Goal: Transaction & Acquisition: Purchase product/service

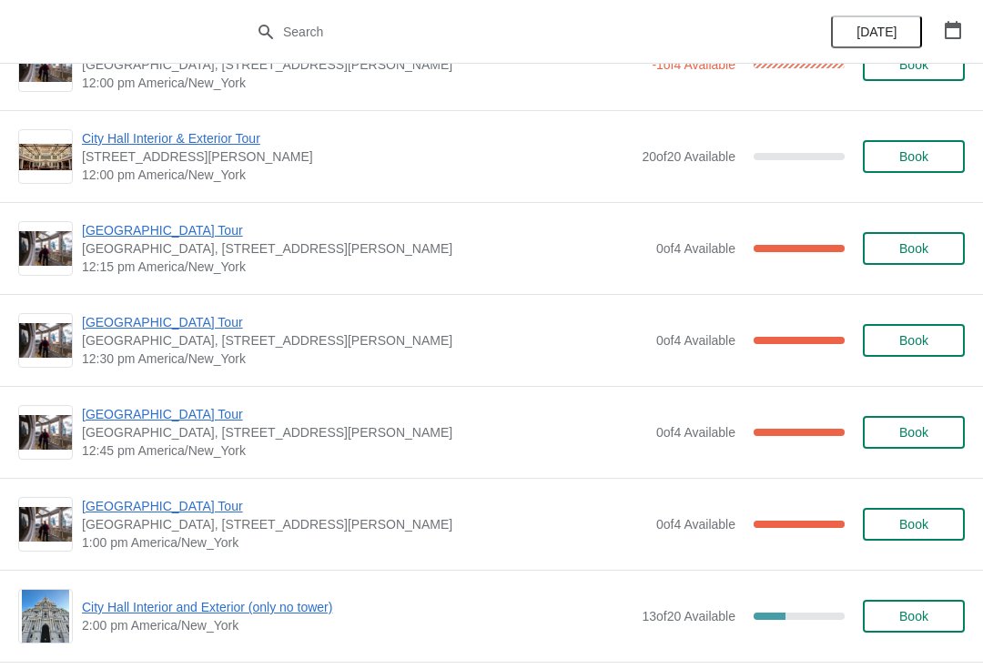
scroll to position [983, 0]
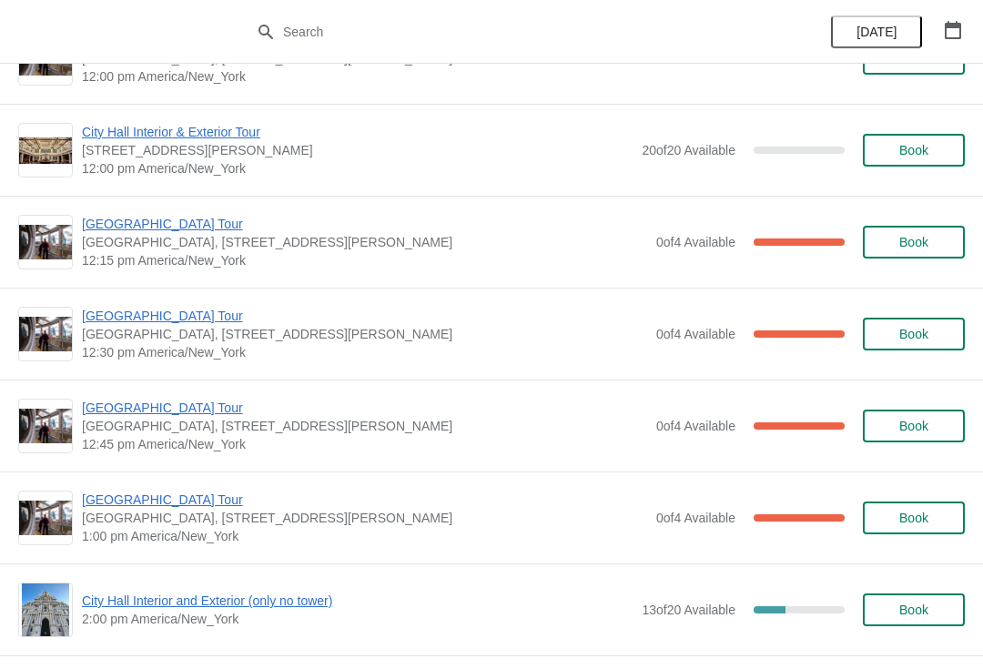
click at [50, 411] on img at bounding box center [45, 427] width 53 height 36
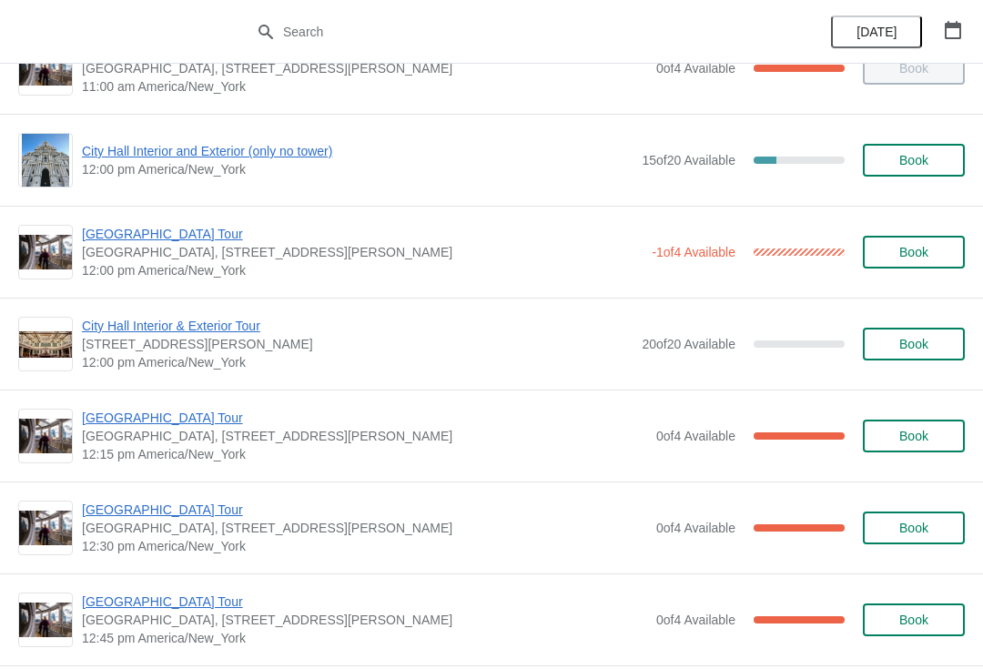
scroll to position [788, 0]
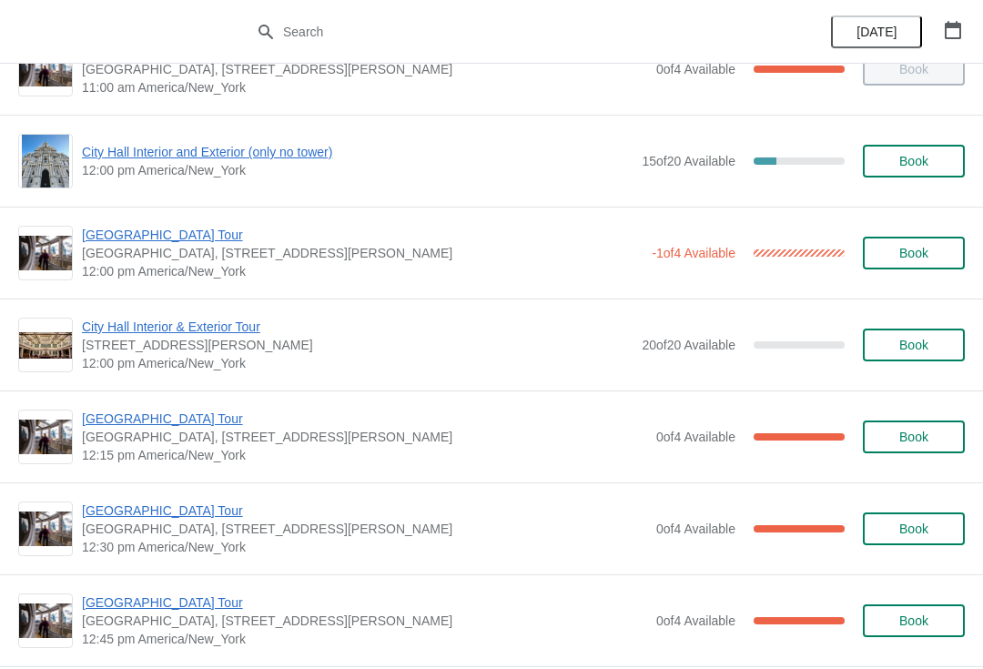
click at [137, 173] on span "12:00 pm America/New_York" at bounding box center [357, 170] width 551 height 18
click at [213, 160] on span "City Hall Interior and Exterior (only no tower)" at bounding box center [357, 152] width 551 height 18
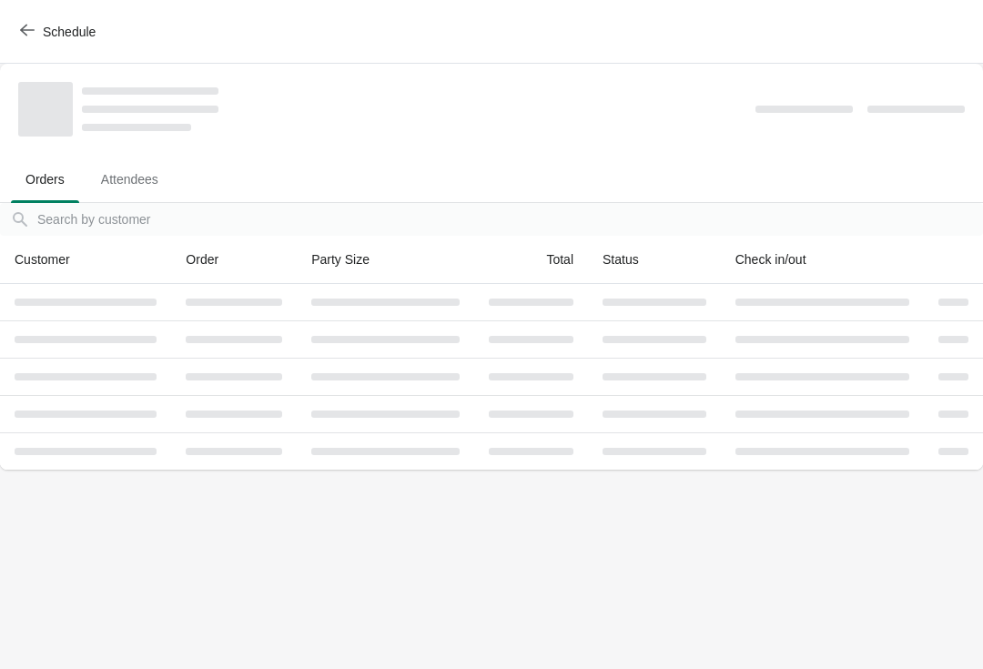
scroll to position [0, 0]
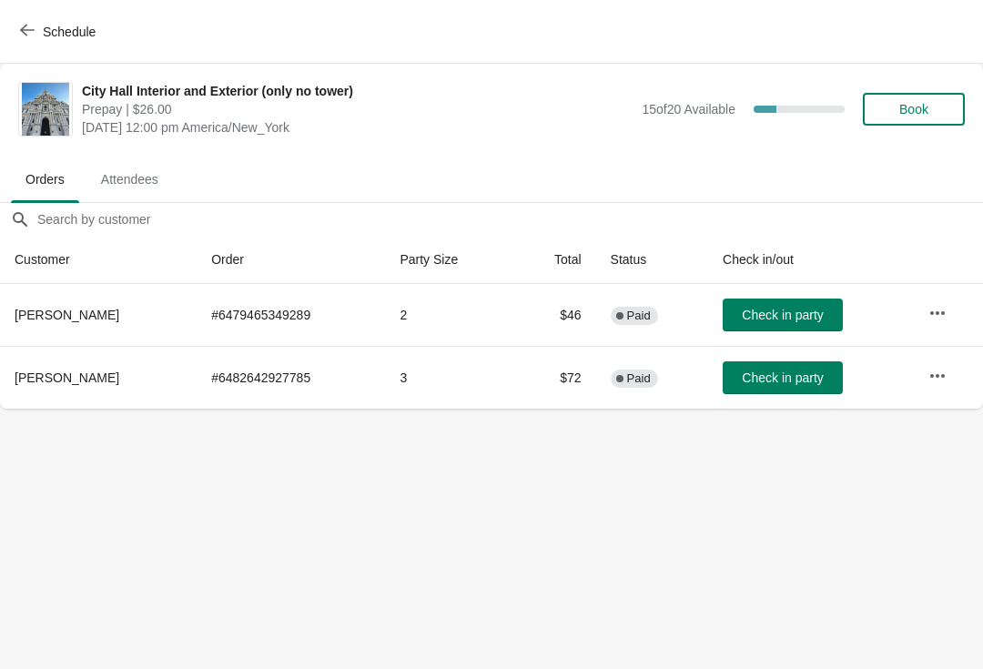
click at [921, 112] on span "Book" at bounding box center [913, 109] width 29 height 15
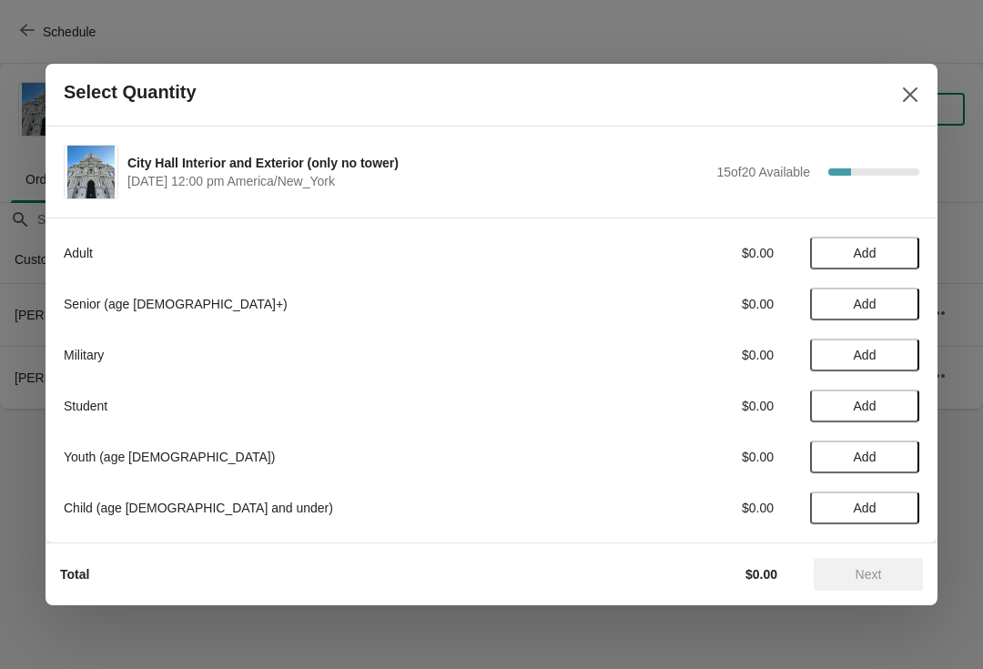
click at [855, 315] on button "Add" at bounding box center [864, 304] width 109 height 33
click at [870, 244] on button "Add" at bounding box center [864, 253] width 109 height 33
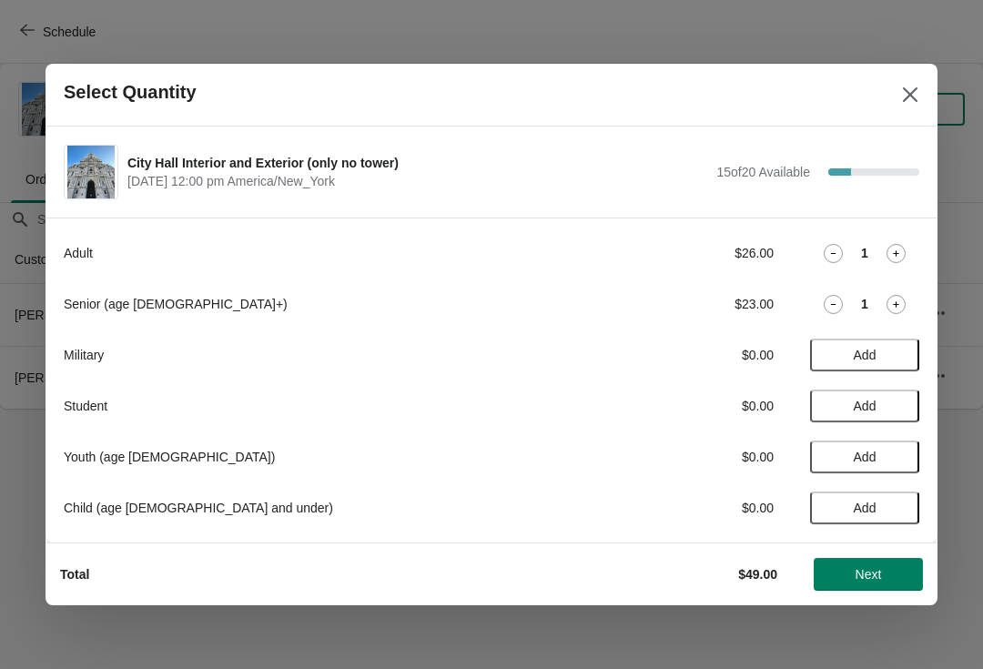
click at [898, 578] on span "Next" at bounding box center [868, 574] width 80 height 15
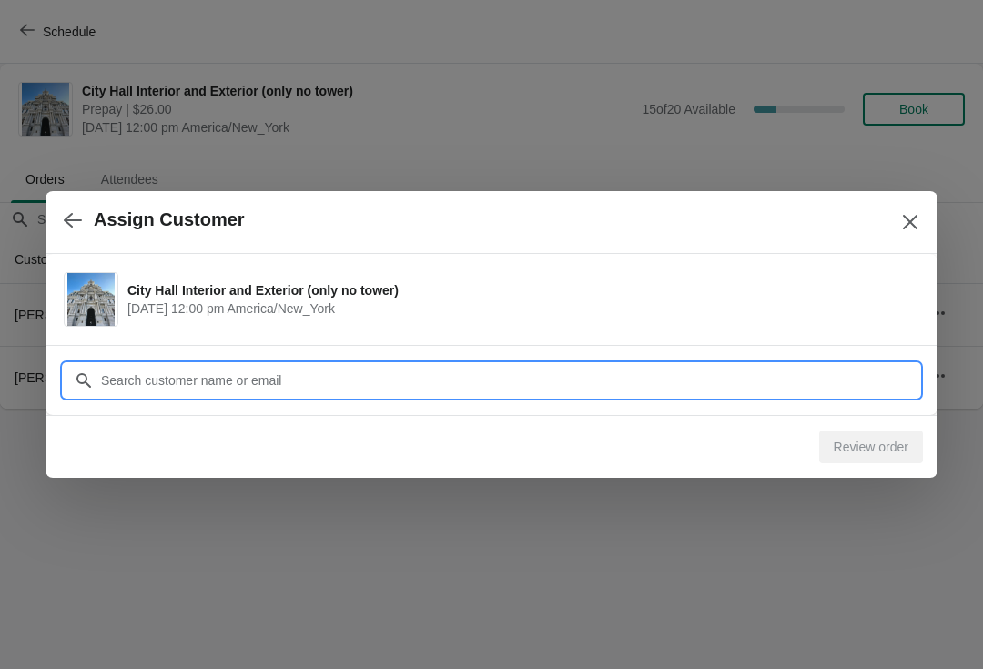
click at [168, 372] on input "Customer" at bounding box center [509, 380] width 819 height 33
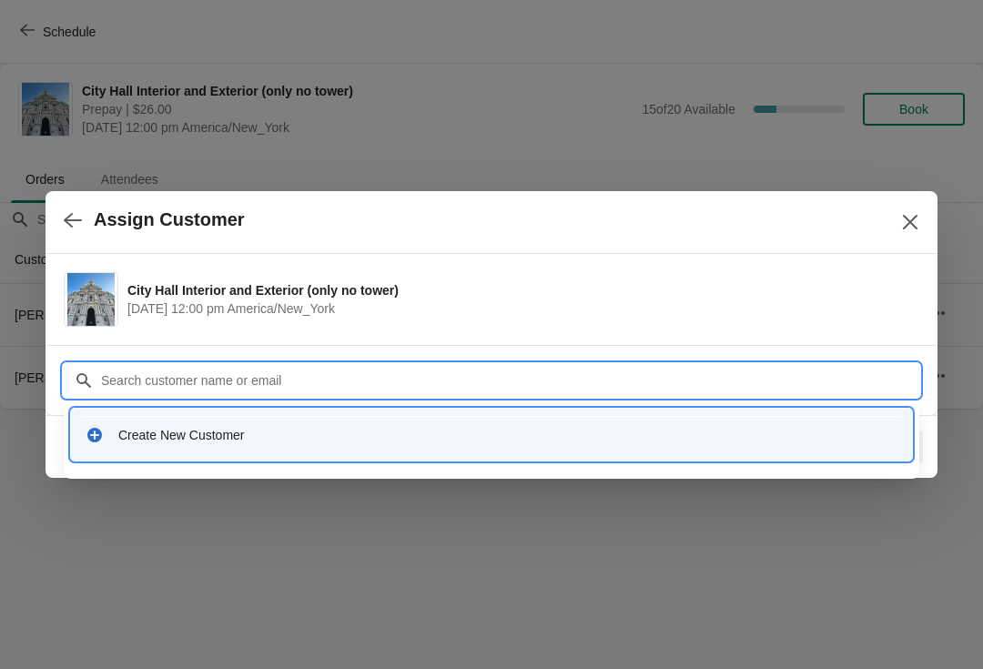
click at [162, 437] on div "Create New Customer" at bounding box center [507, 435] width 779 height 18
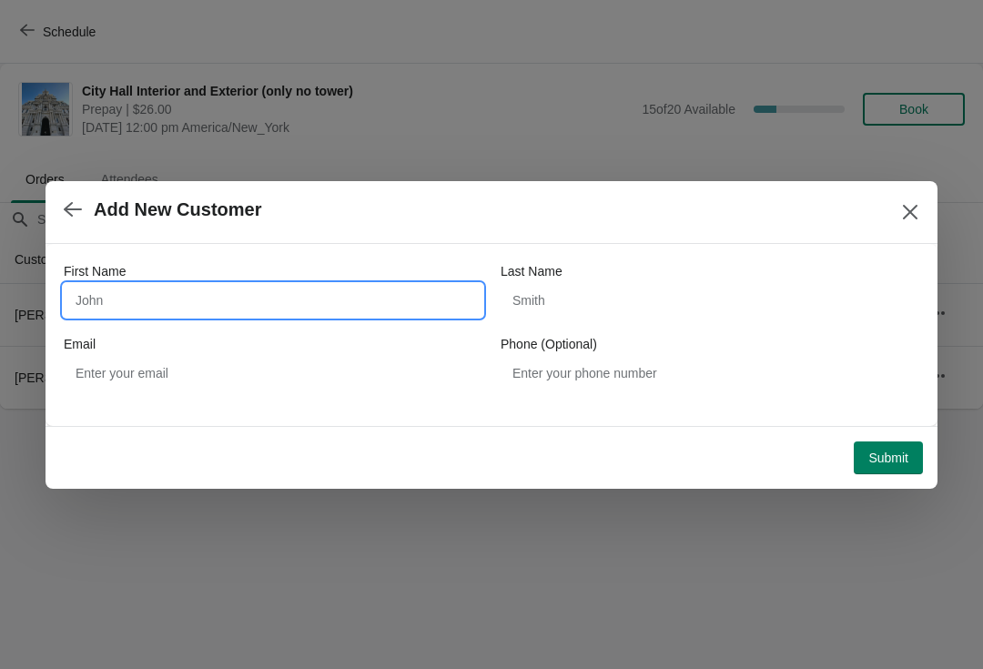
click at [105, 309] on input "First Name" at bounding box center [273, 300] width 419 height 33
type input "[PERSON_NAME]"
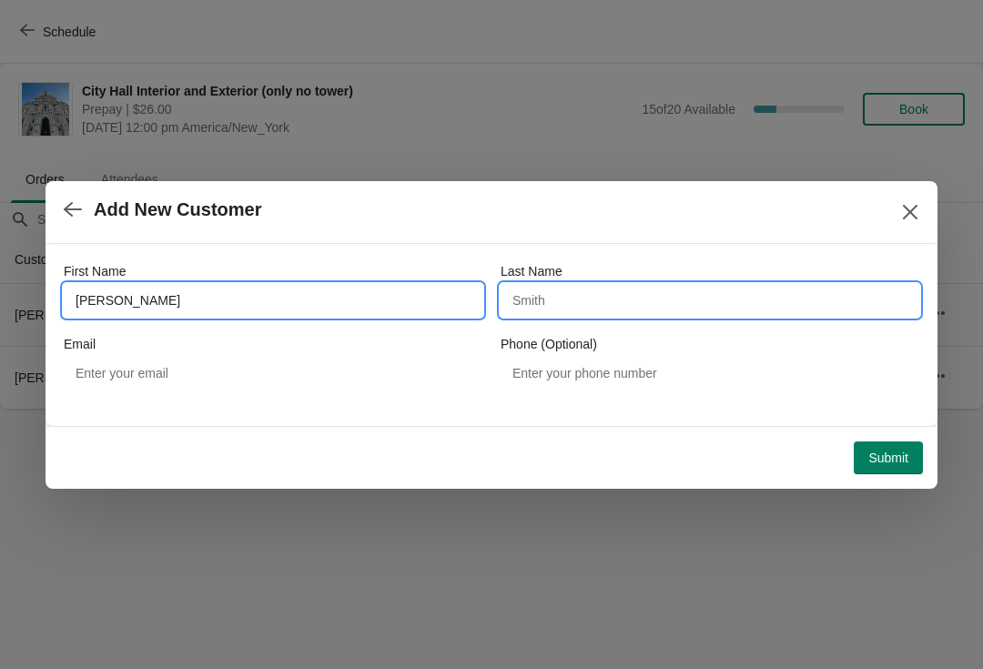
click at [559, 301] on input "Last Name" at bounding box center [710, 300] width 419 height 33
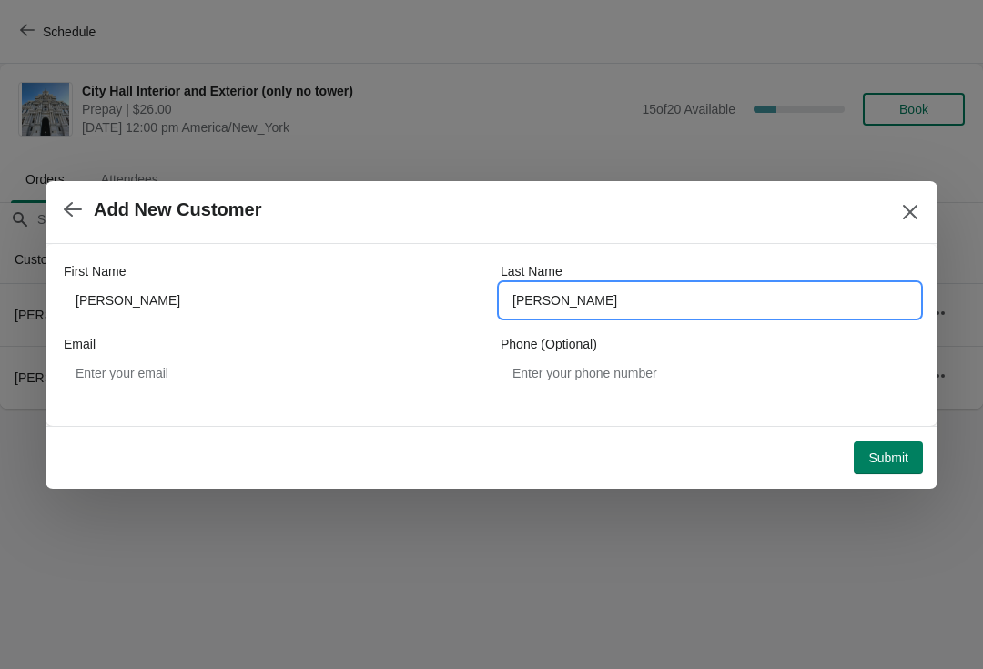
type input "[PERSON_NAME]"
click at [899, 452] on span "Submit" at bounding box center [888, 458] width 40 height 15
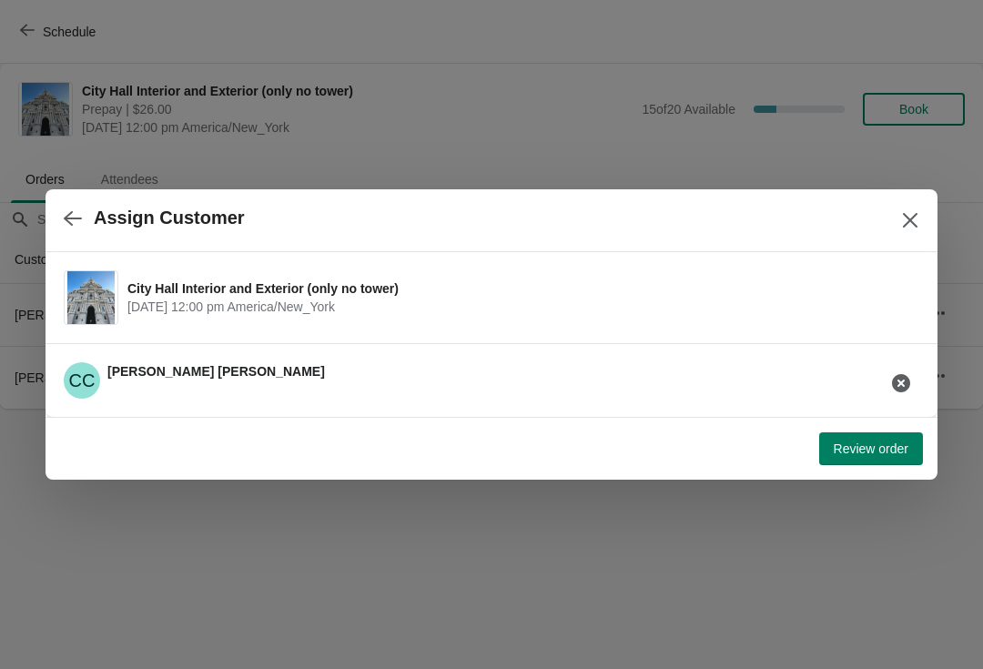
click at [865, 439] on button "Review order" at bounding box center [871, 448] width 104 height 33
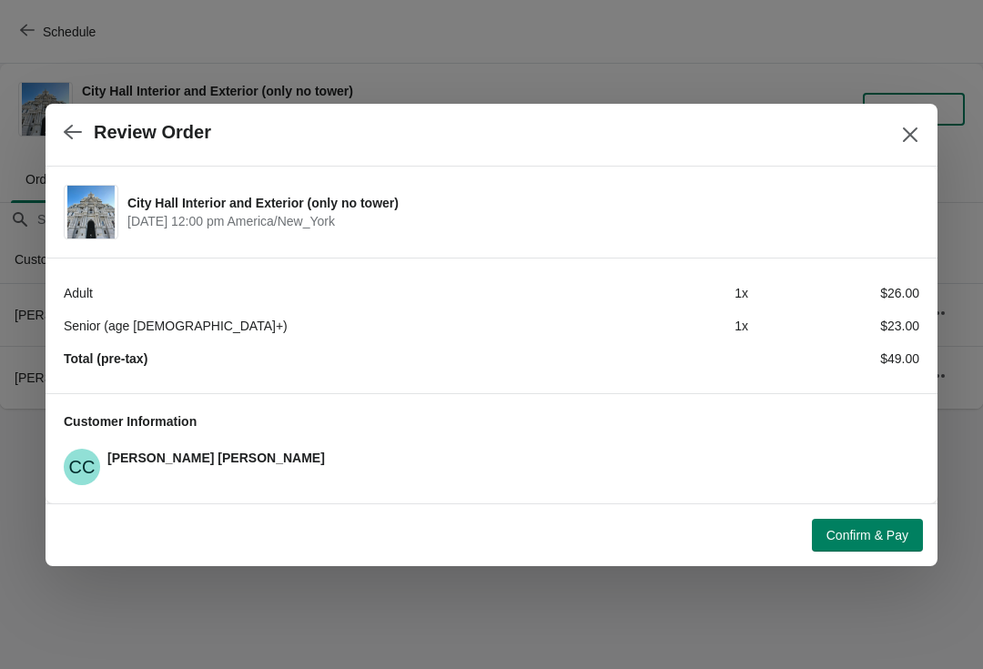
click at [862, 528] on span "Confirm & Pay" at bounding box center [868, 535] width 82 height 15
